Goal: Transaction & Acquisition: Purchase product/service

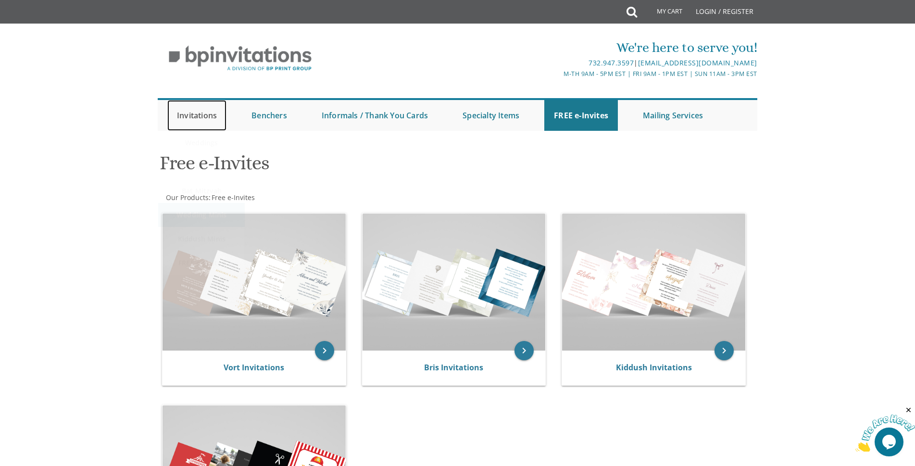
click at [213, 118] on link "Invitations" at bounding box center [196, 115] width 59 height 31
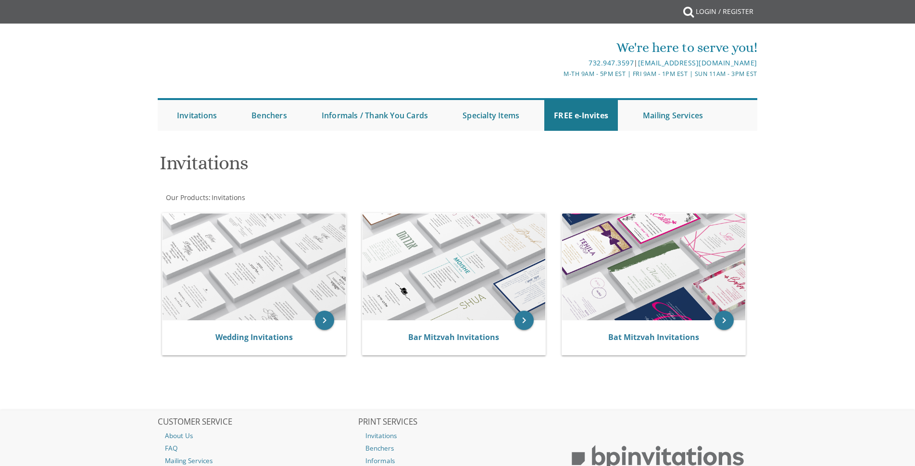
click at [181, 185] on div "Invitations Our Products : Invitations Browse these categories under "Invitatio…" at bounding box center [457, 256] width 599 height 222
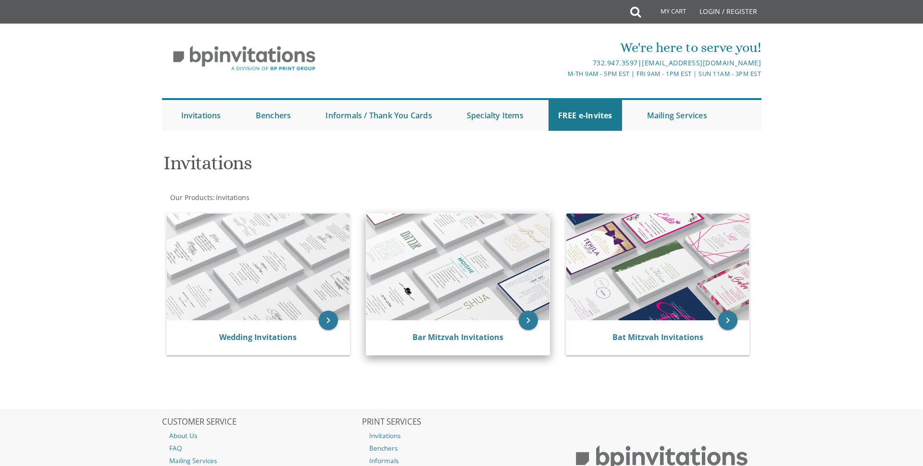
click at [473, 272] on img at bounding box center [457, 266] width 183 height 107
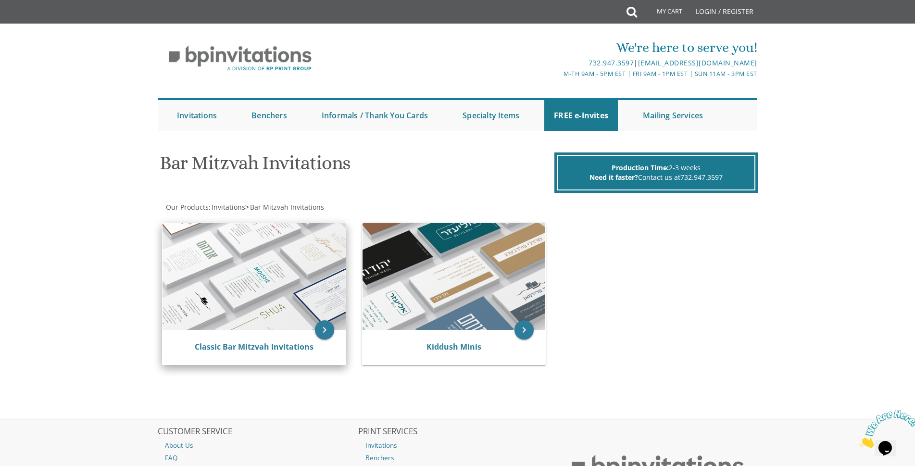
click at [296, 268] on img at bounding box center [253, 276] width 183 height 107
click at [229, 277] on img at bounding box center [253, 276] width 183 height 107
click at [193, 256] on img at bounding box center [253, 276] width 183 height 107
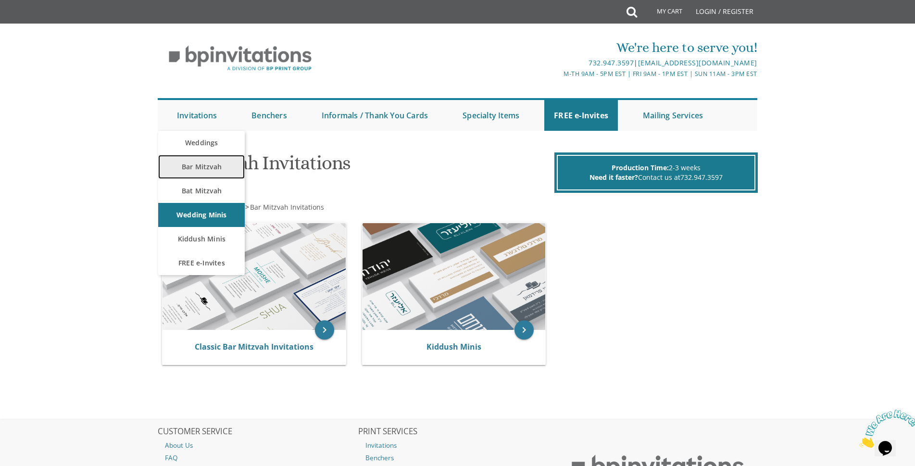
click at [185, 170] on link "Bar Mitzvah" at bounding box center [201, 167] width 87 height 24
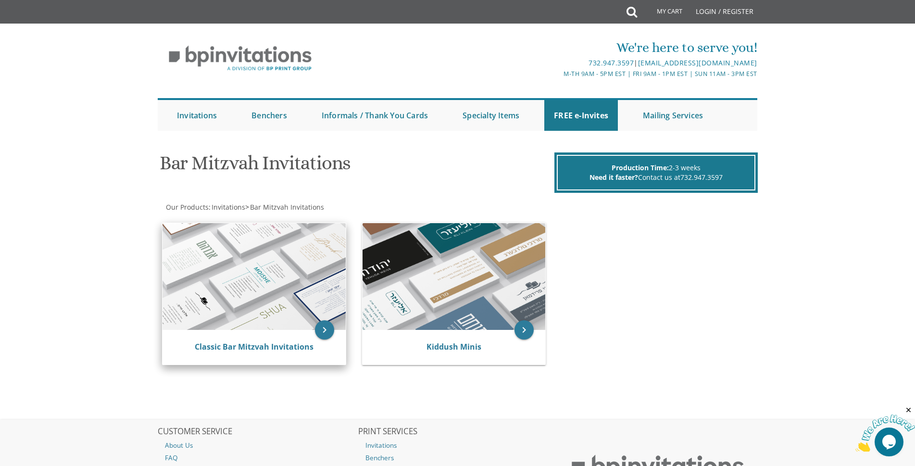
click at [273, 261] on img at bounding box center [253, 276] width 183 height 107
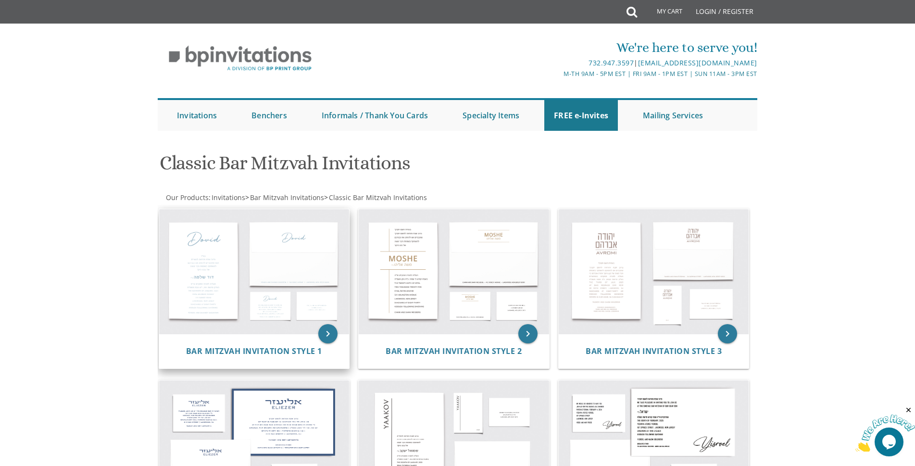
click at [217, 284] on img at bounding box center [254, 271] width 190 height 125
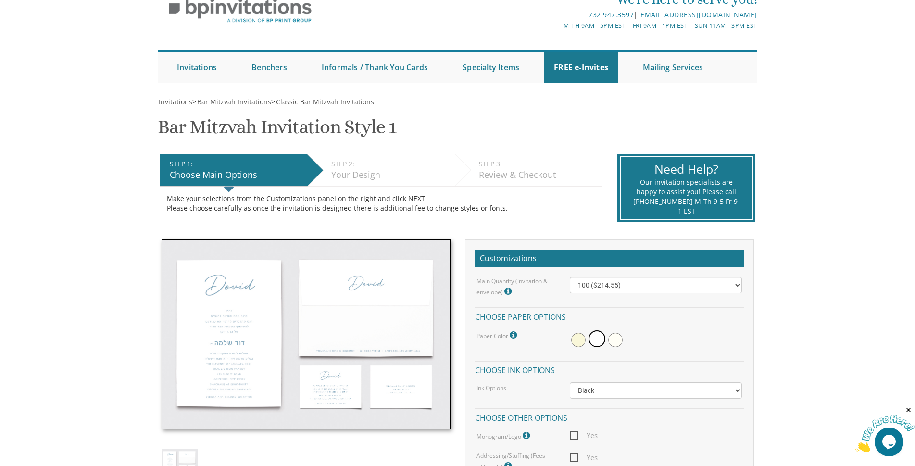
scroll to position [144, 0]
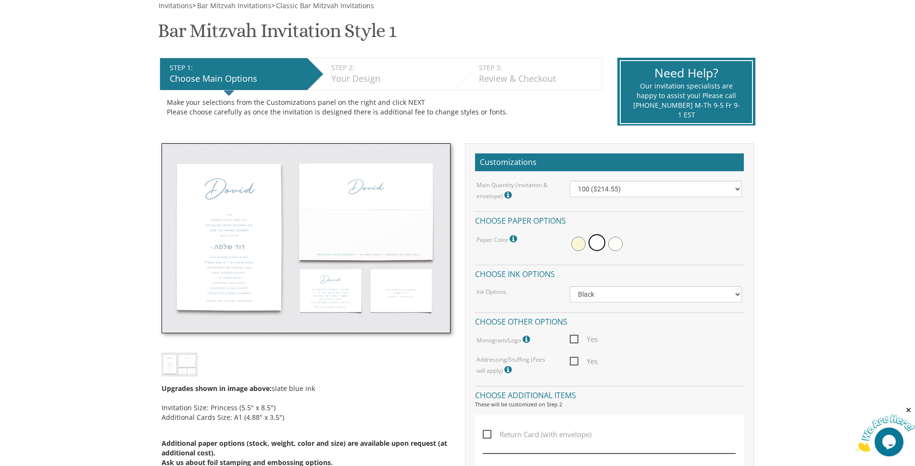
click at [288, 287] on img at bounding box center [306, 238] width 289 height 190
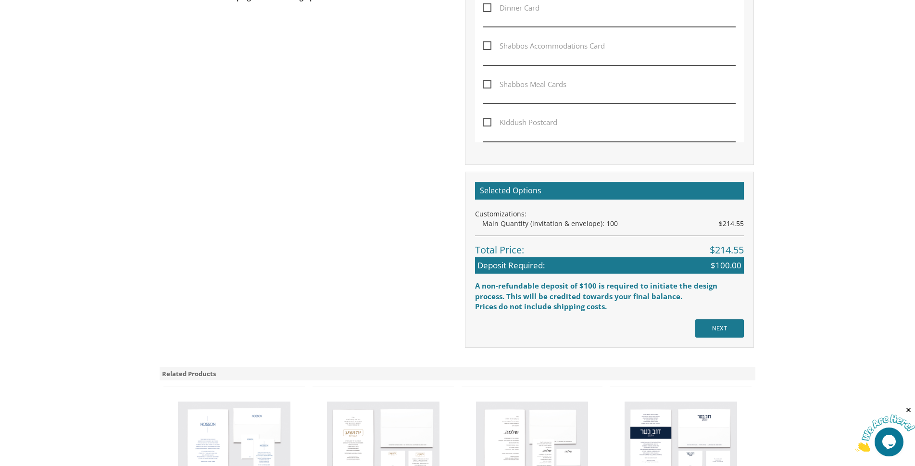
scroll to position [801, 0]
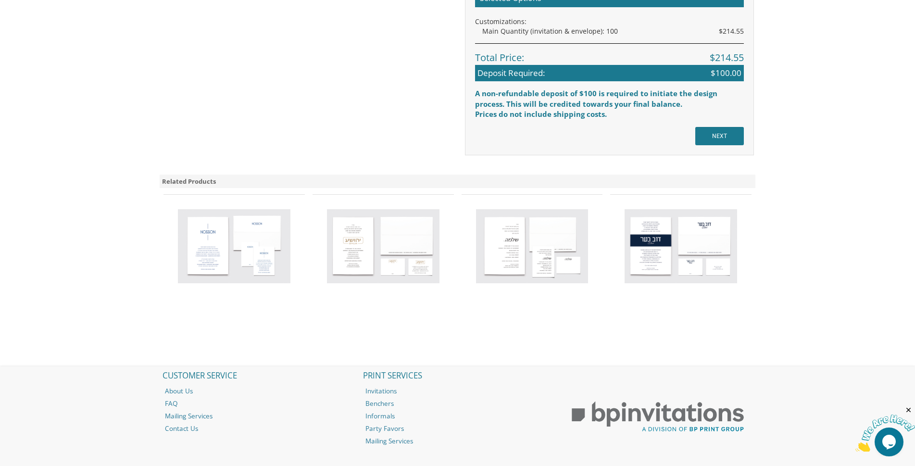
click at [364, 250] on img at bounding box center [383, 246] width 112 height 74
click at [383, 245] on img at bounding box center [383, 246] width 112 height 74
click at [676, 222] on img at bounding box center [680, 246] width 112 height 74
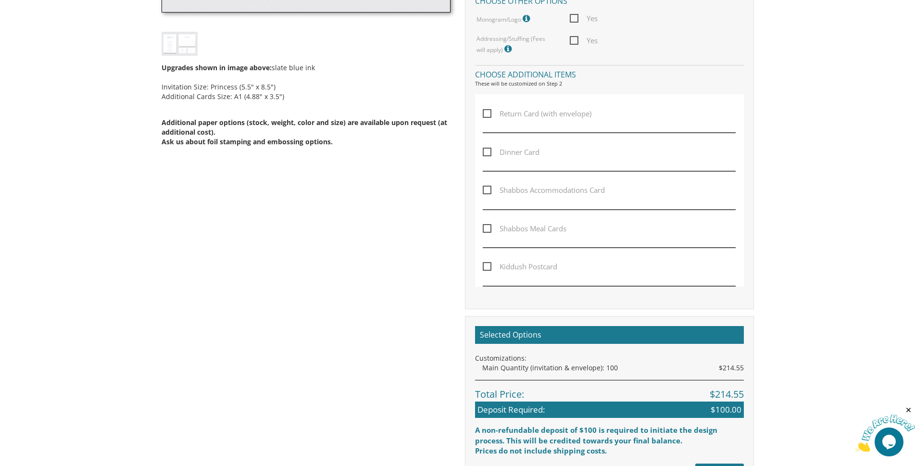
scroll to position [224, 0]
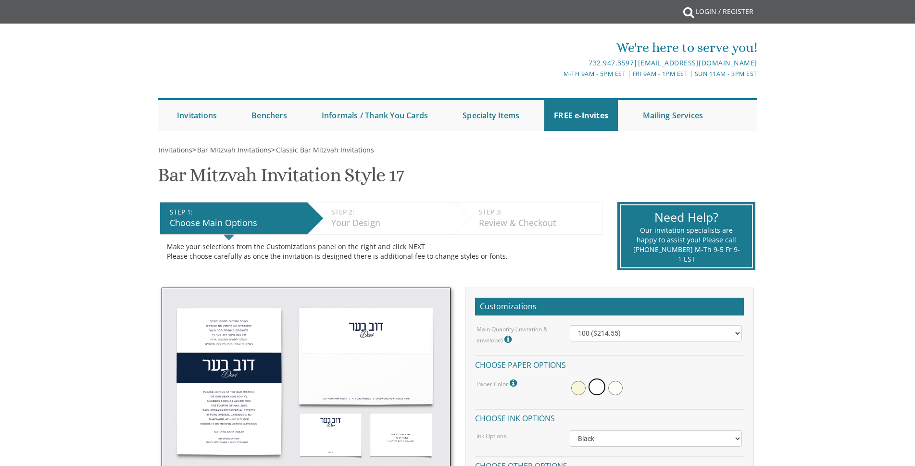
scroll to position [96, 0]
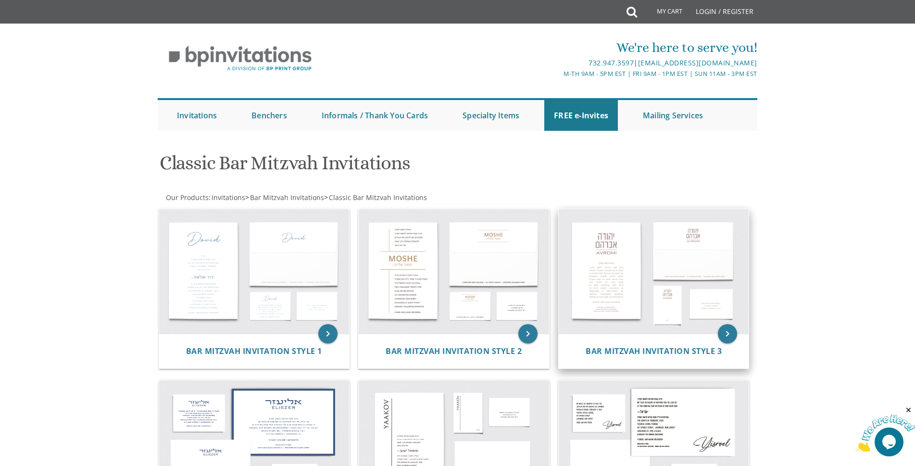
click at [615, 303] on img at bounding box center [654, 271] width 190 height 125
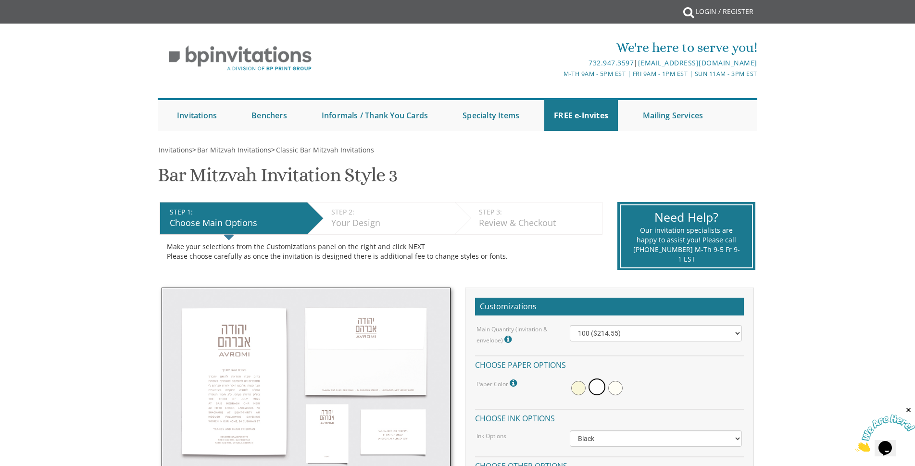
click at [248, 435] on img at bounding box center [306, 382] width 289 height 190
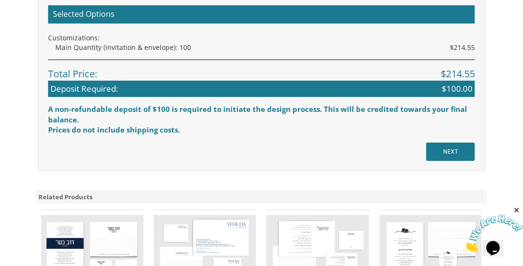
scroll to position [1373, 0]
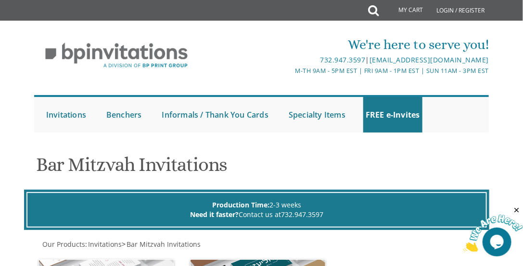
scroll to position [110, 0]
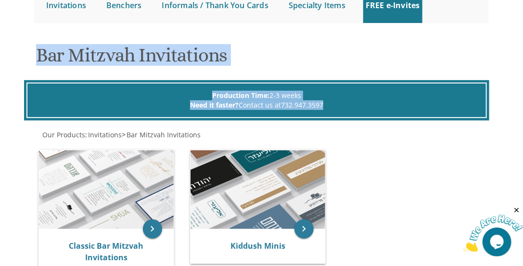
drag, startPoint x: 12, startPoint y: 73, endPoint x: 335, endPoint y: 116, distance: 325.5
click at [335, 116] on body "My Cart Total: View Cart Item(s) Submit My Cart Total: View Cart Item(s) Login …" at bounding box center [261, 184] width 523 height 589
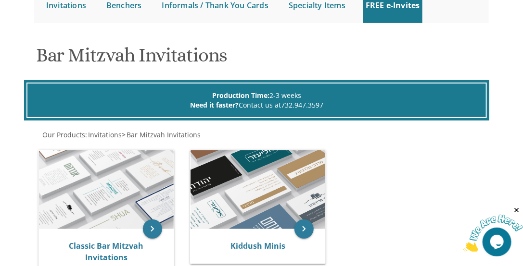
click at [361, 133] on div "Our Products : Invitations > Bar Mitzvah Invitations" at bounding box center [261, 135] width 454 height 10
click at [65, 197] on img at bounding box center [106, 189] width 135 height 79
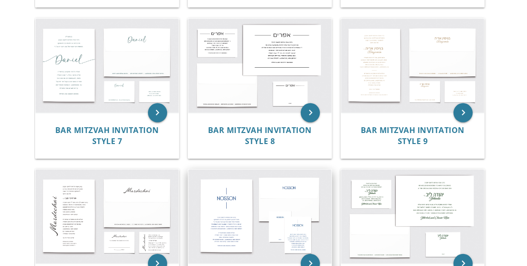
scroll to position [522, 0]
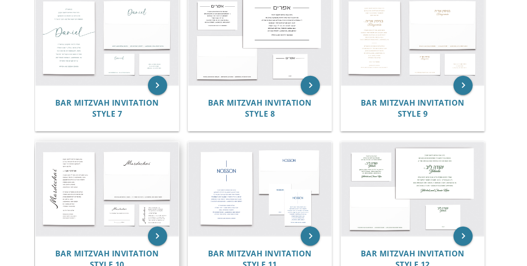
click at [76, 208] on img at bounding box center [107, 189] width 143 height 94
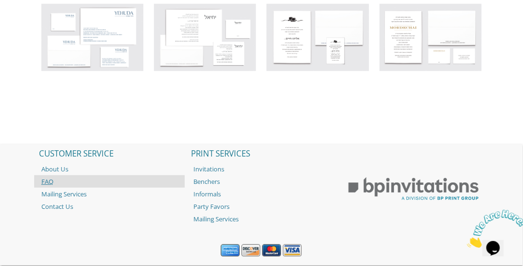
scroll to position [1425, 0]
